Goal: Check status: Check status

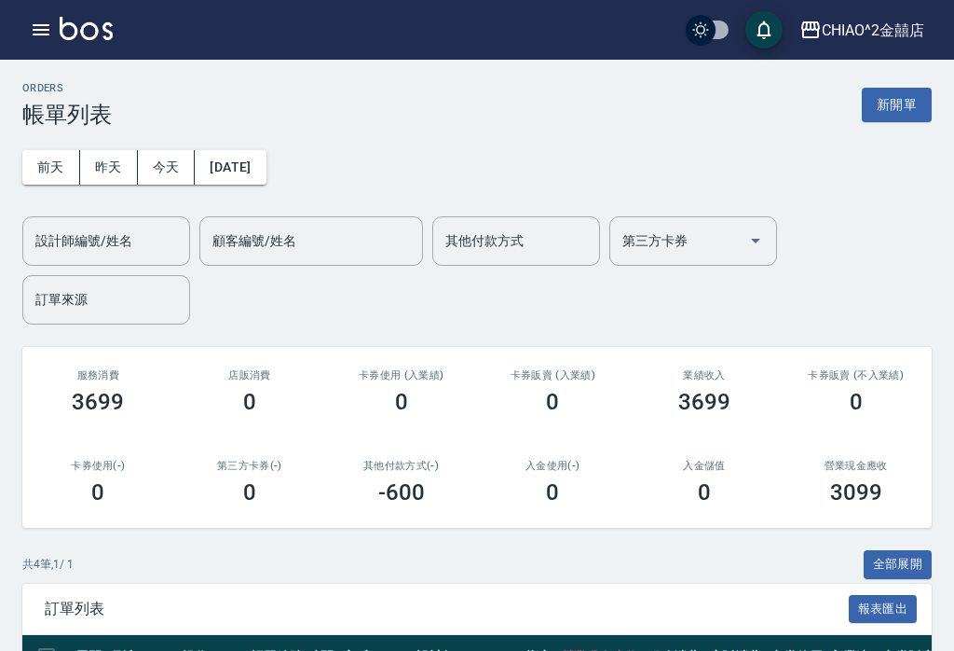
click at [98, 169] on button "昨天" at bounding box center [109, 167] width 58 height 34
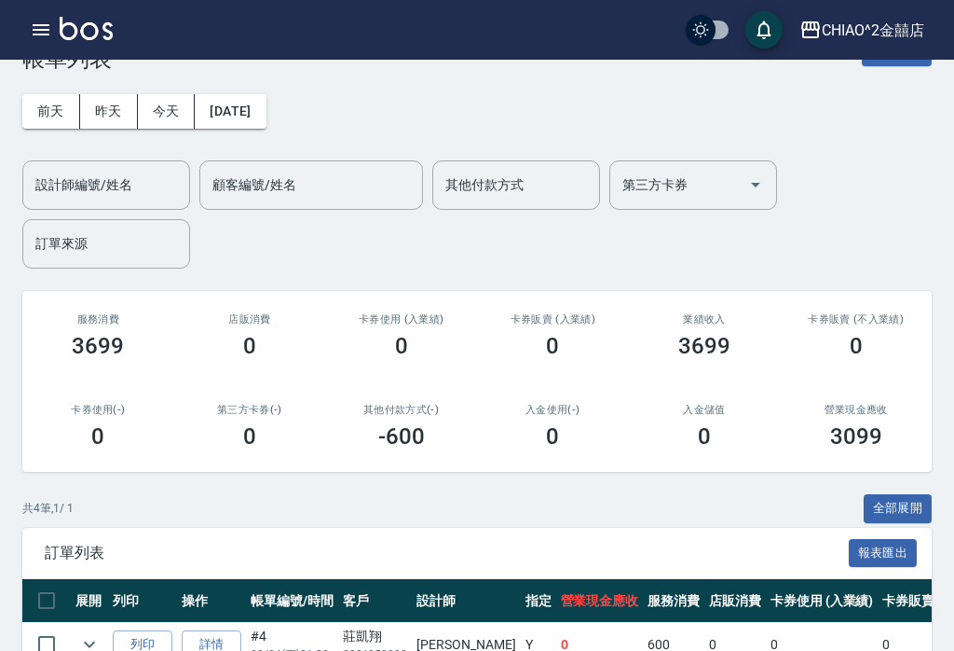
click at [51, 107] on button "前天" at bounding box center [51, 111] width 58 height 34
